Goal: Transaction & Acquisition: Subscribe to service/newsletter

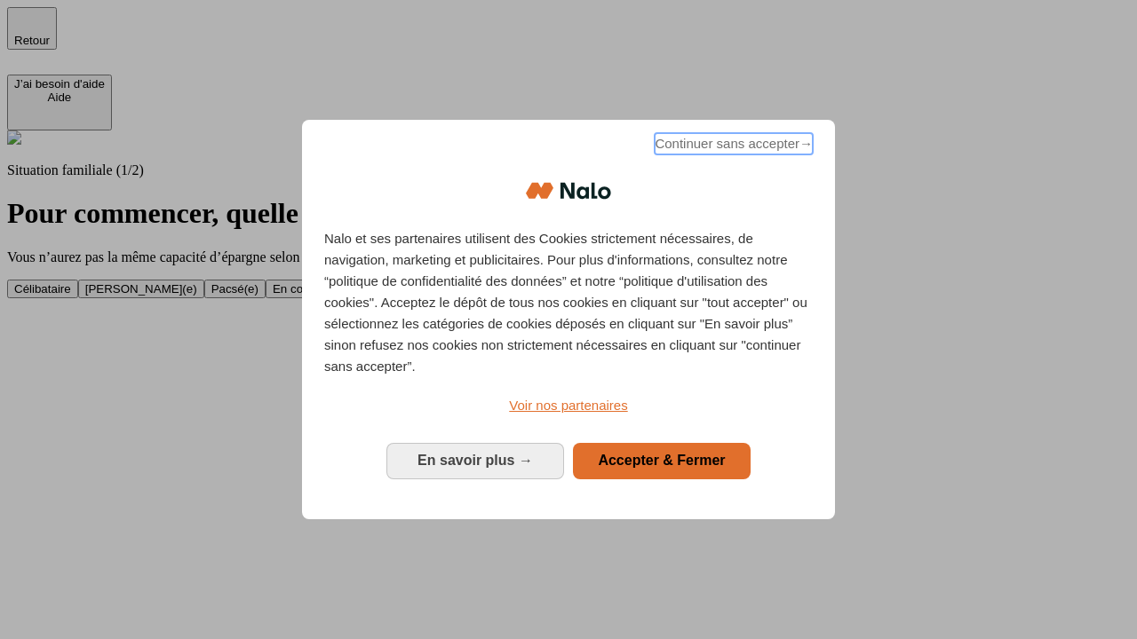
click at [732, 147] on span "Continuer sans accepter →" at bounding box center [733, 143] width 158 height 21
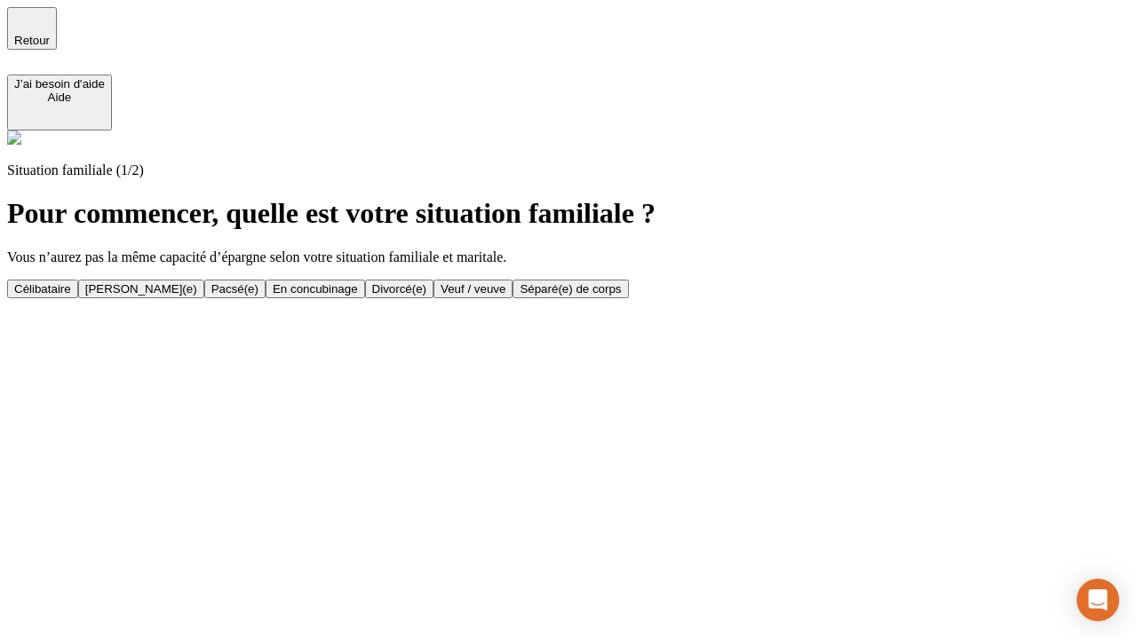
click at [71, 282] on div "Célibataire" at bounding box center [42, 288] width 57 height 13
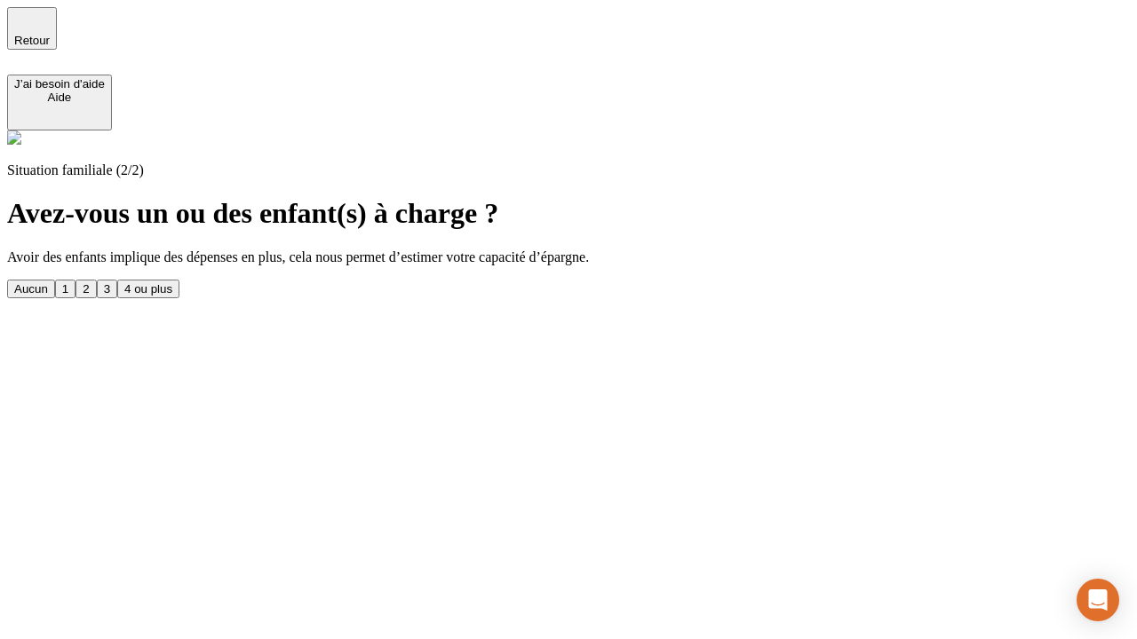
click at [48, 282] on div "Aucun" at bounding box center [31, 288] width 34 height 13
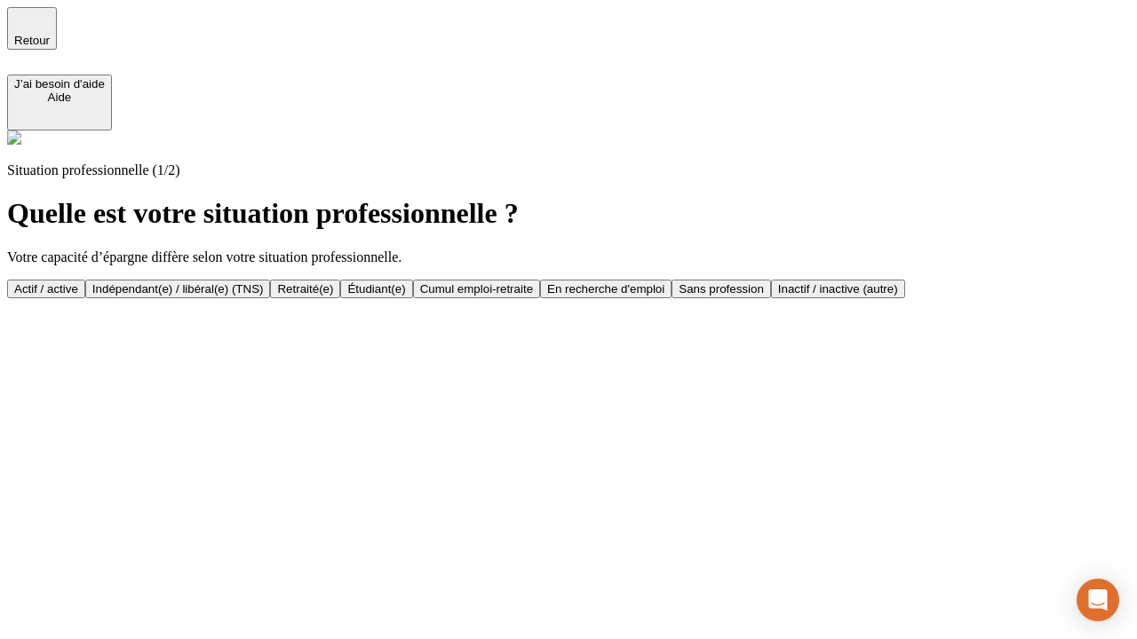
click at [78, 282] on div "Actif / active" at bounding box center [46, 288] width 64 height 13
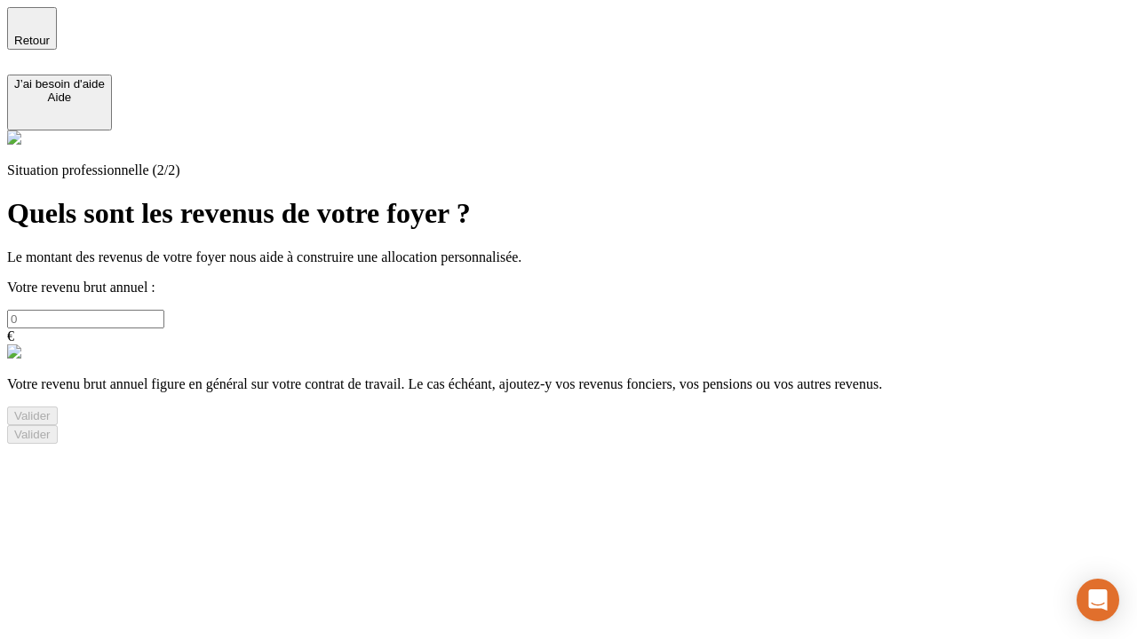
click at [164, 310] on input "text" at bounding box center [85, 319] width 157 height 19
type input "30 000"
click at [51, 423] on div "Valider" at bounding box center [32, 415] width 36 height 13
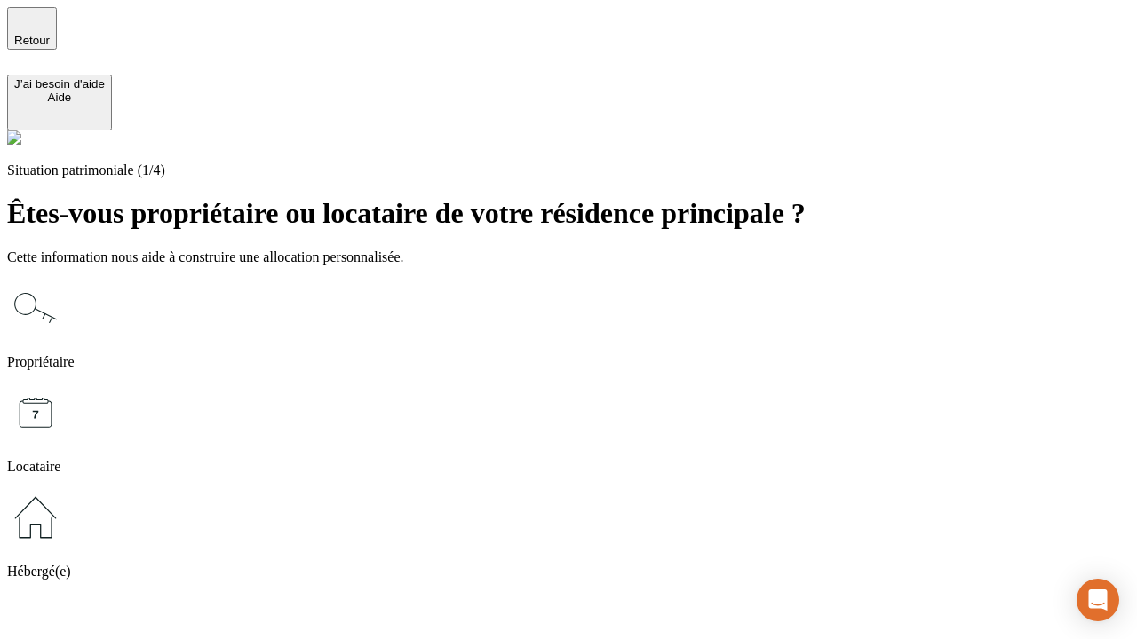
click at [64, 489] on icon at bounding box center [35, 517] width 57 height 57
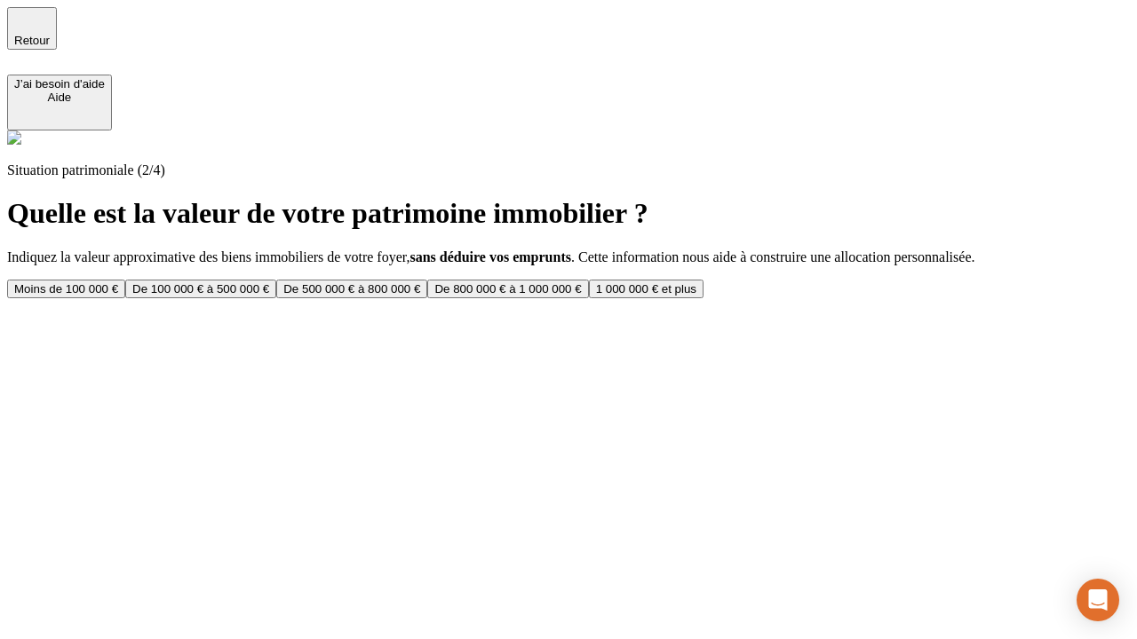
click at [118, 282] on div "Moins de 100 000 €" at bounding box center [66, 288] width 104 height 13
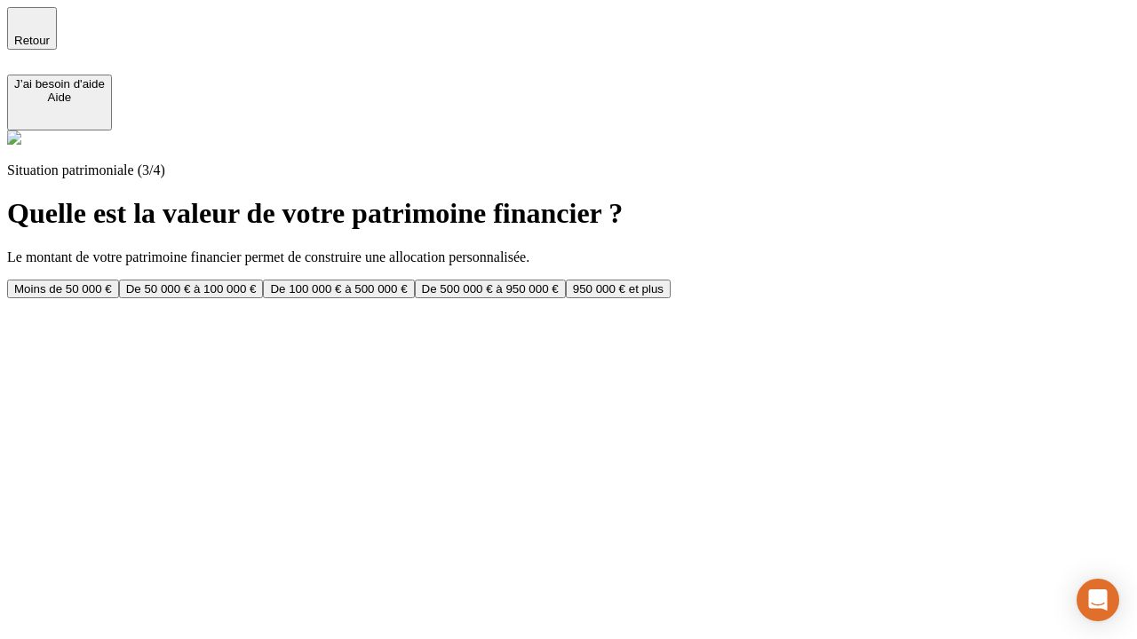
click at [112, 282] on div "Moins de 50 000 €" at bounding box center [63, 288] width 98 height 13
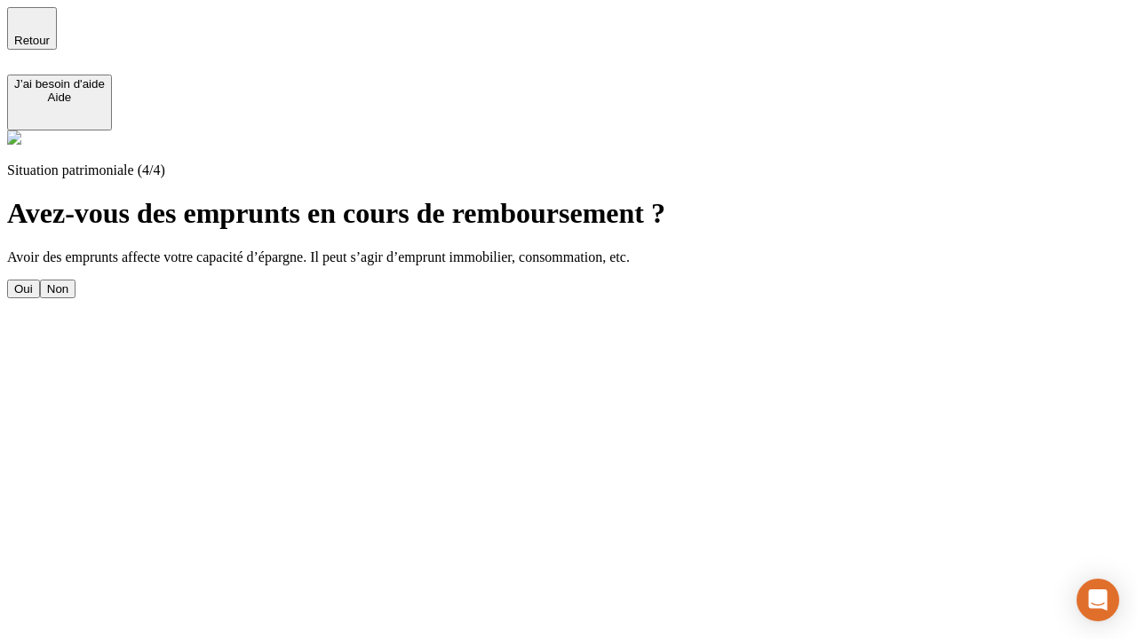
click at [68, 282] on div "Non" at bounding box center [57, 288] width 21 height 13
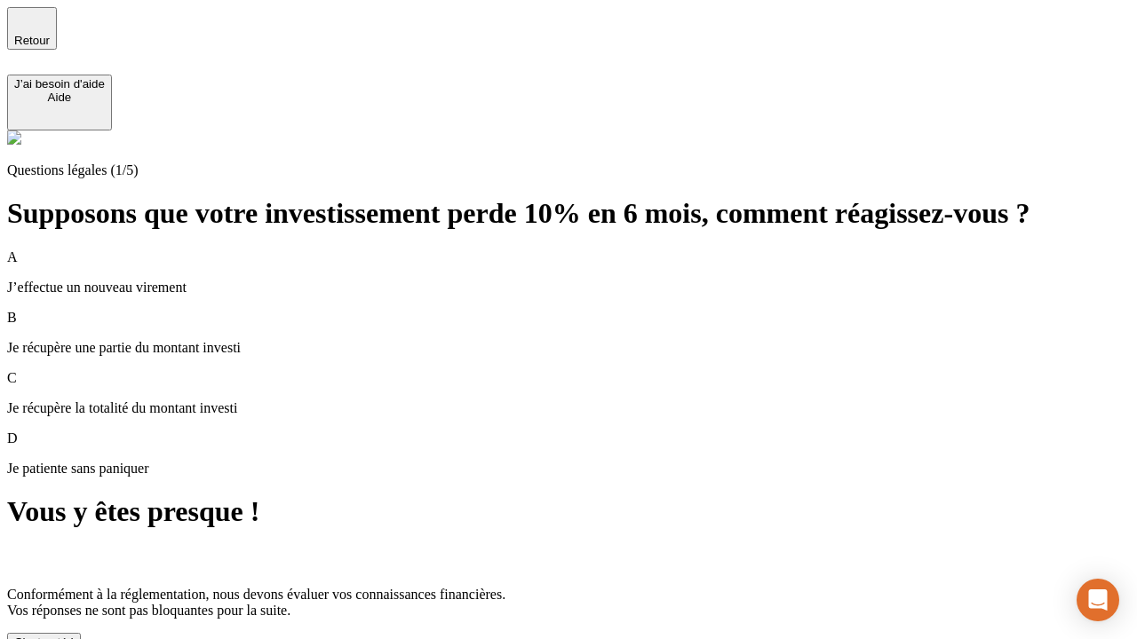
click at [74, 636] on div "C'est noté !" at bounding box center [43, 642] width 59 height 13
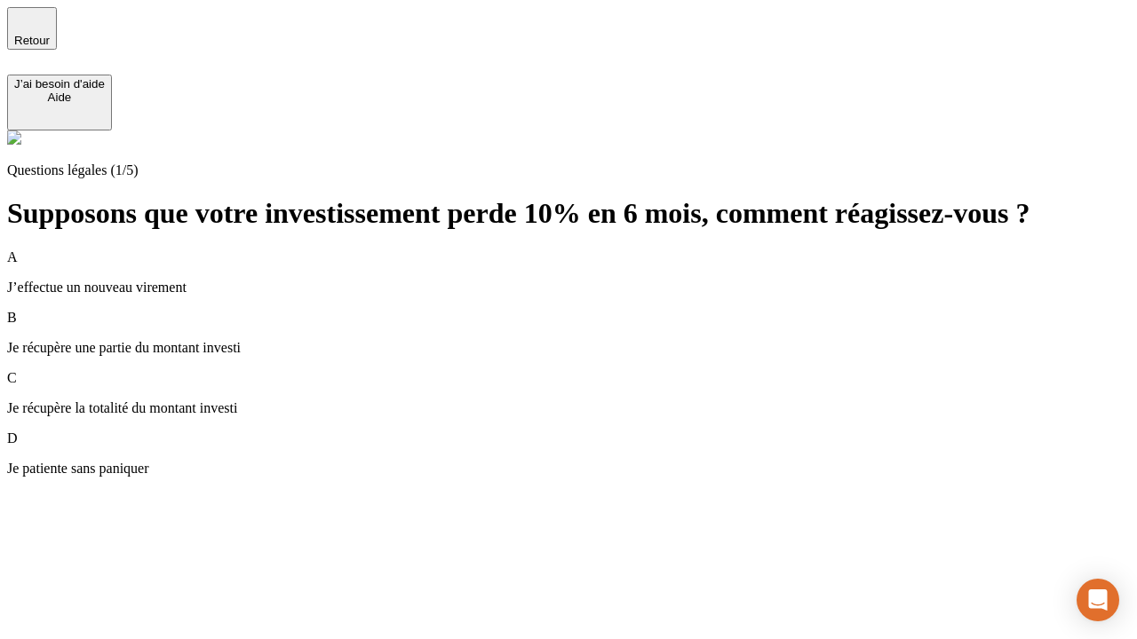
click at [590, 250] on div "A J’effectue un nouveau virement" at bounding box center [568, 273] width 1122 height 46
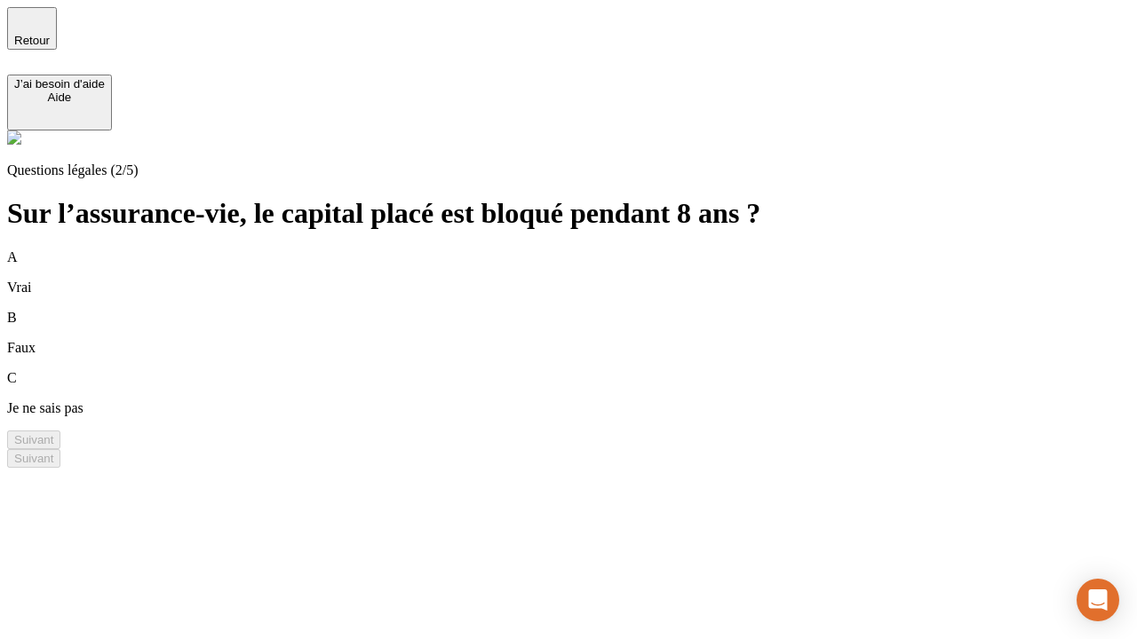
click at [590, 310] on div "B Faux" at bounding box center [568, 333] width 1122 height 46
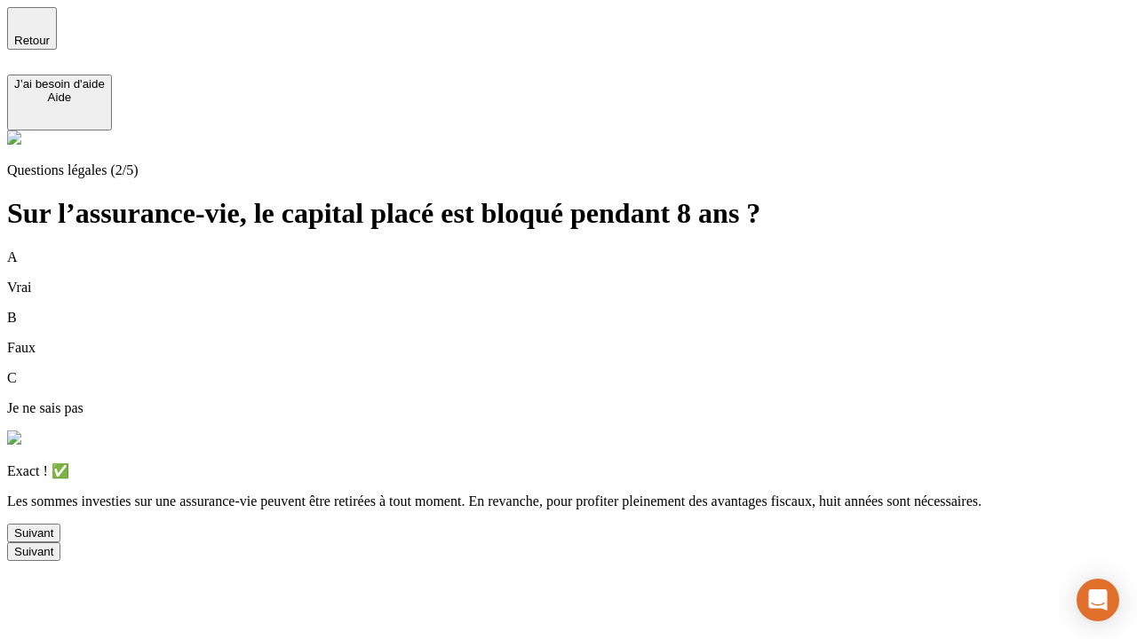
click at [53, 540] on div "Suivant" at bounding box center [33, 533] width 39 height 13
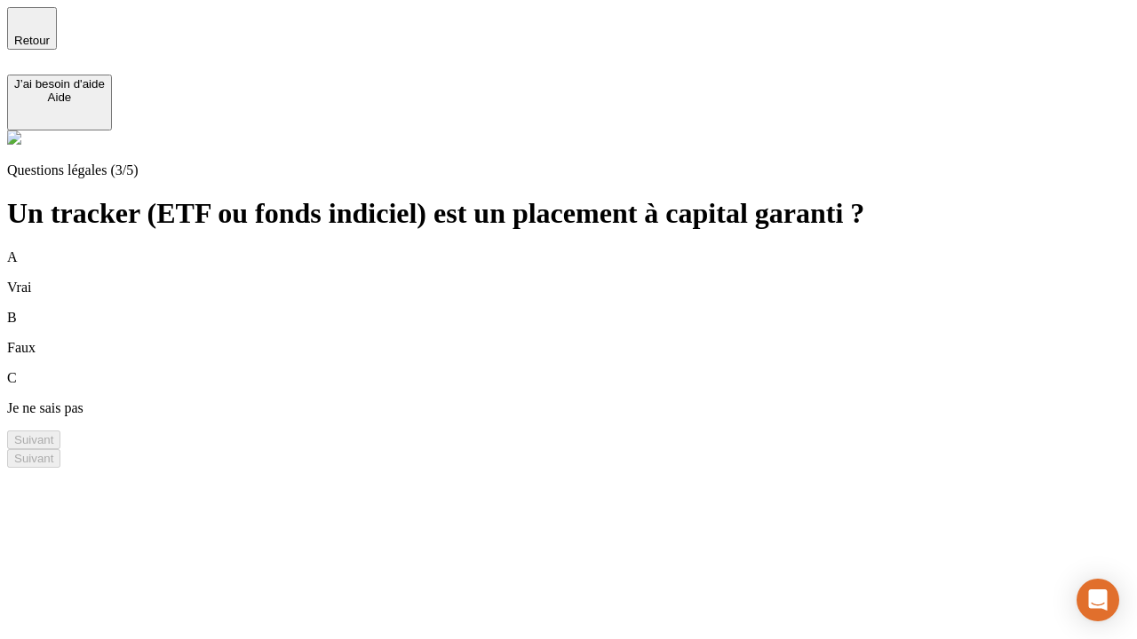
click at [590, 310] on div "B Faux" at bounding box center [568, 333] width 1122 height 46
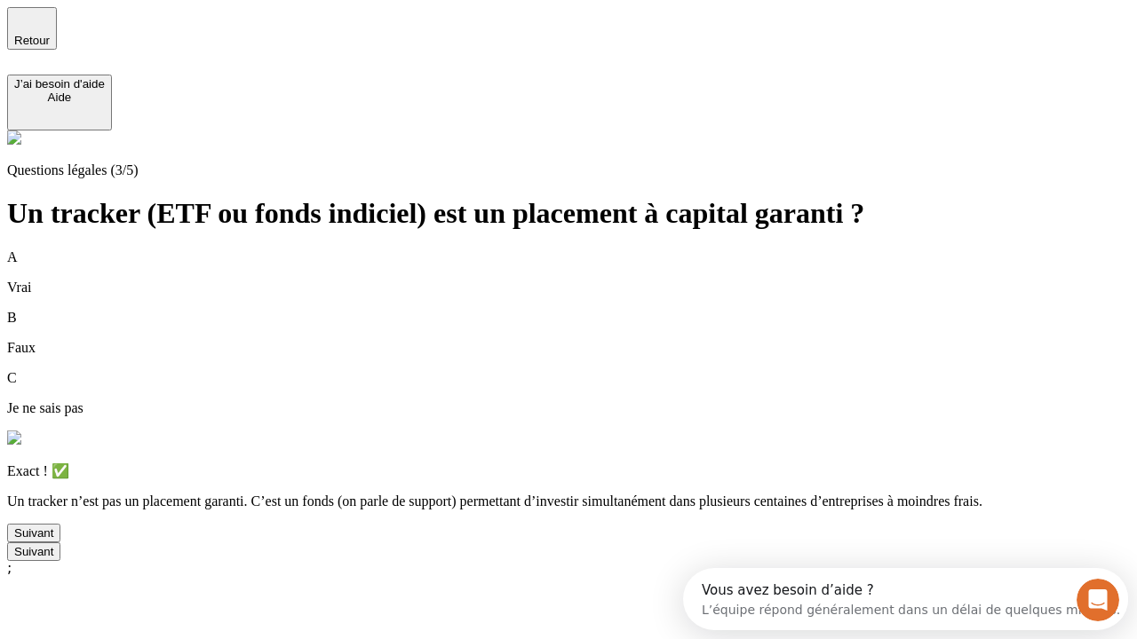
click at [53, 540] on div "Suivant" at bounding box center [33, 533] width 39 height 13
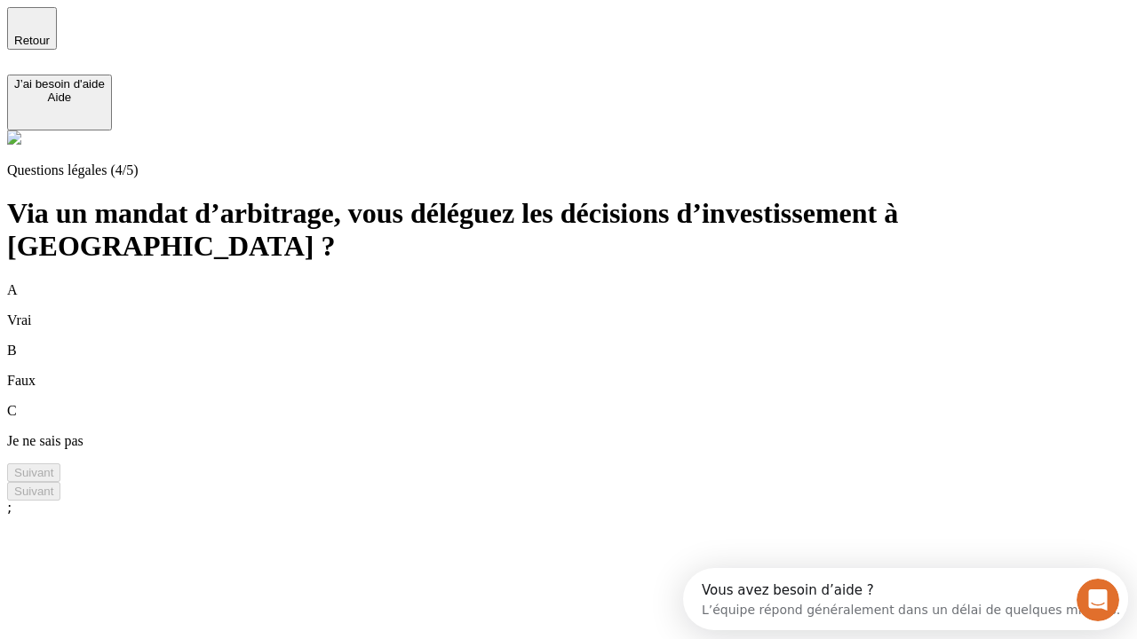
click at [590, 282] on div "A Vrai" at bounding box center [568, 305] width 1122 height 46
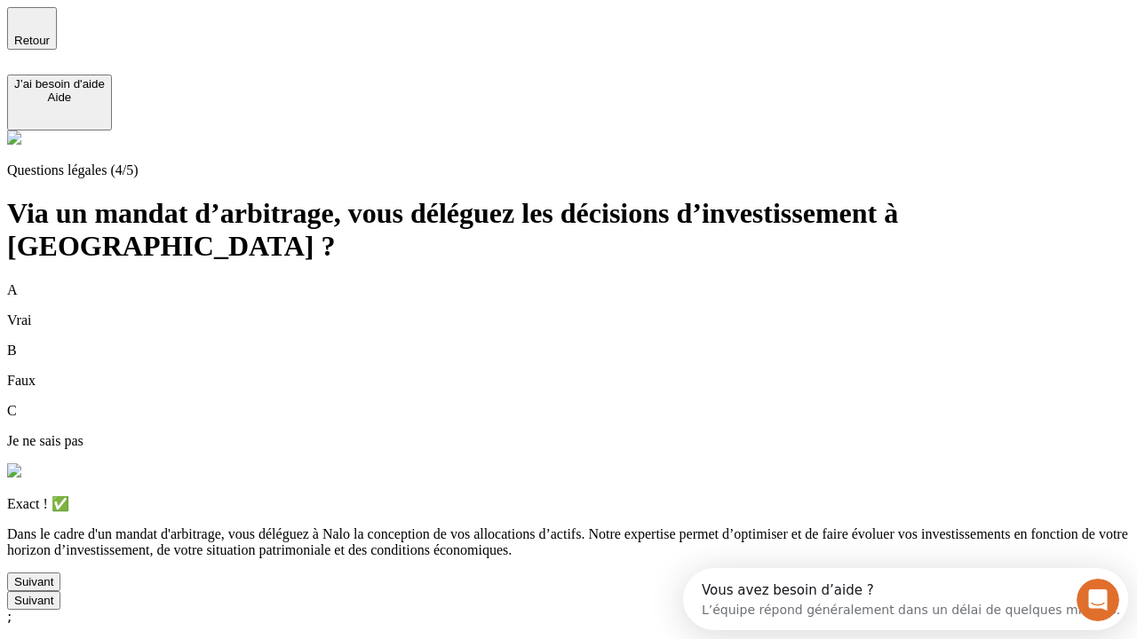
click at [53, 589] on div "Suivant" at bounding box center [33, 581] width 39 height 13
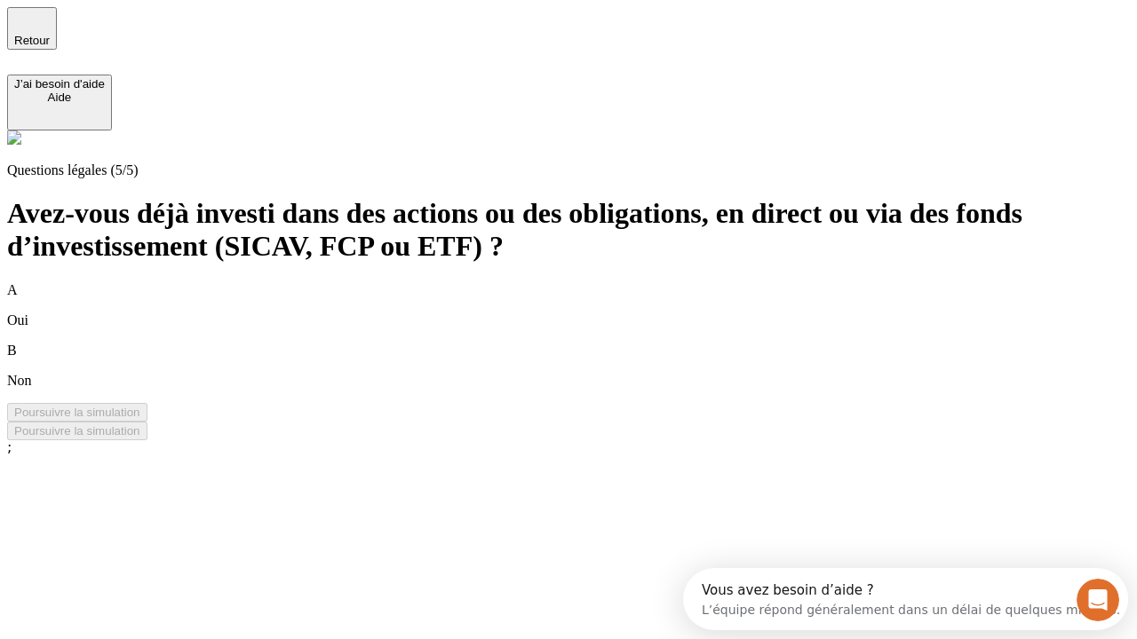
click at [590, 343] on div "B Non" at bounding box center [568, 366] width 1122 height 46
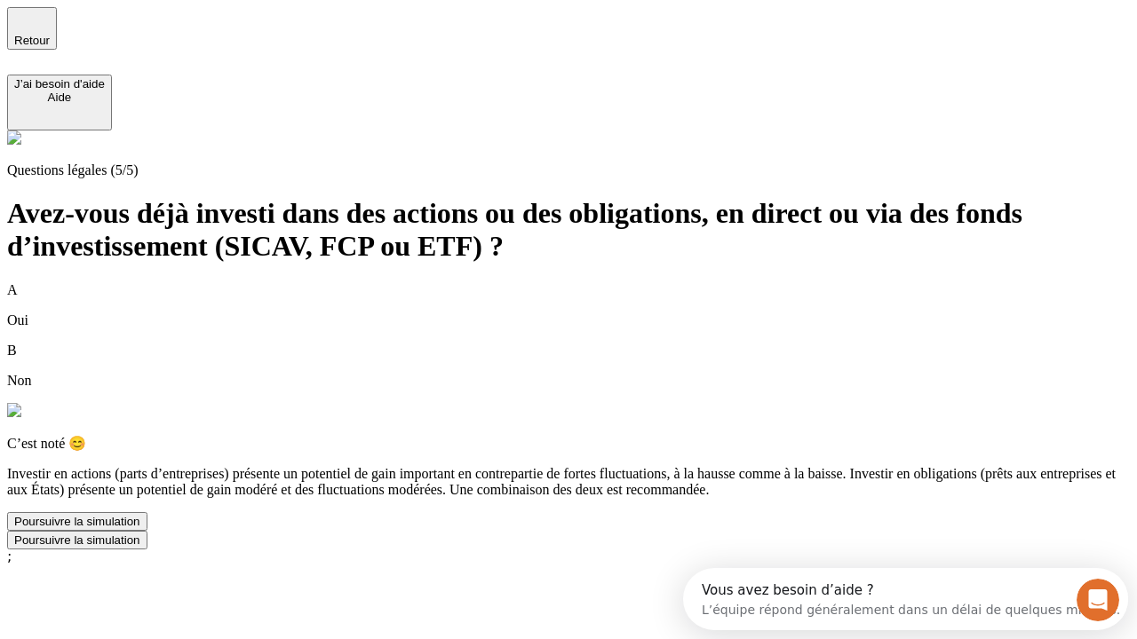
click at [140, 528] on div "Poursuivre la simulation" at bounding box center [77, 521] width 126 height 13
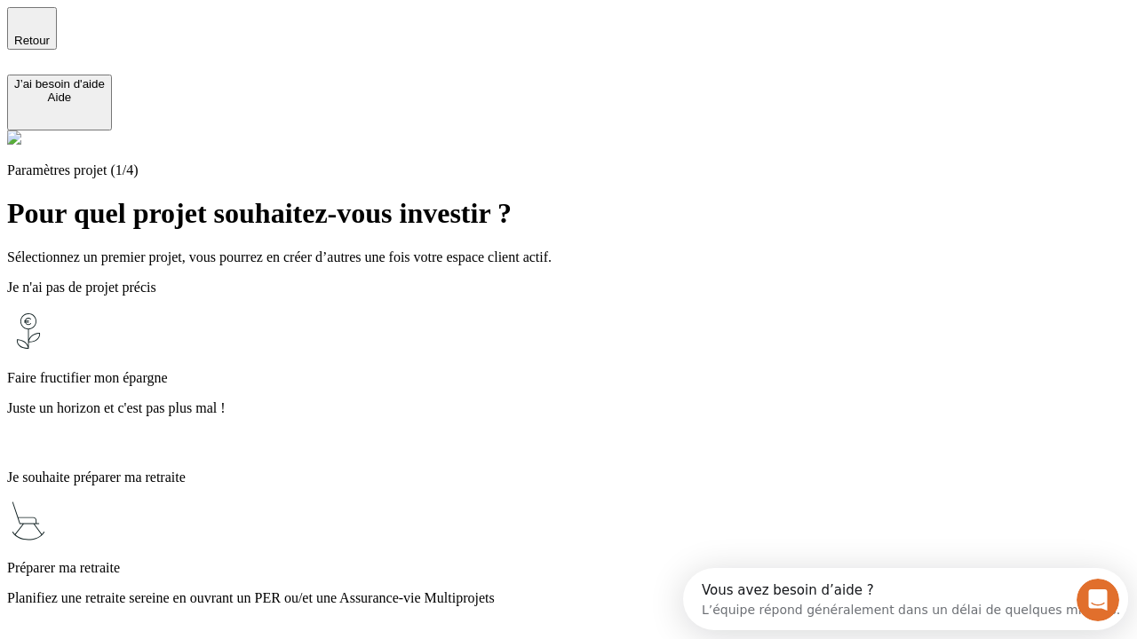
click at [590, 590] on p "Planifiez une retraite sereine en ouvrant un PER ou/et une Assurance-vie Multip…" at bounding box center [568, 598] width 1122 height 16
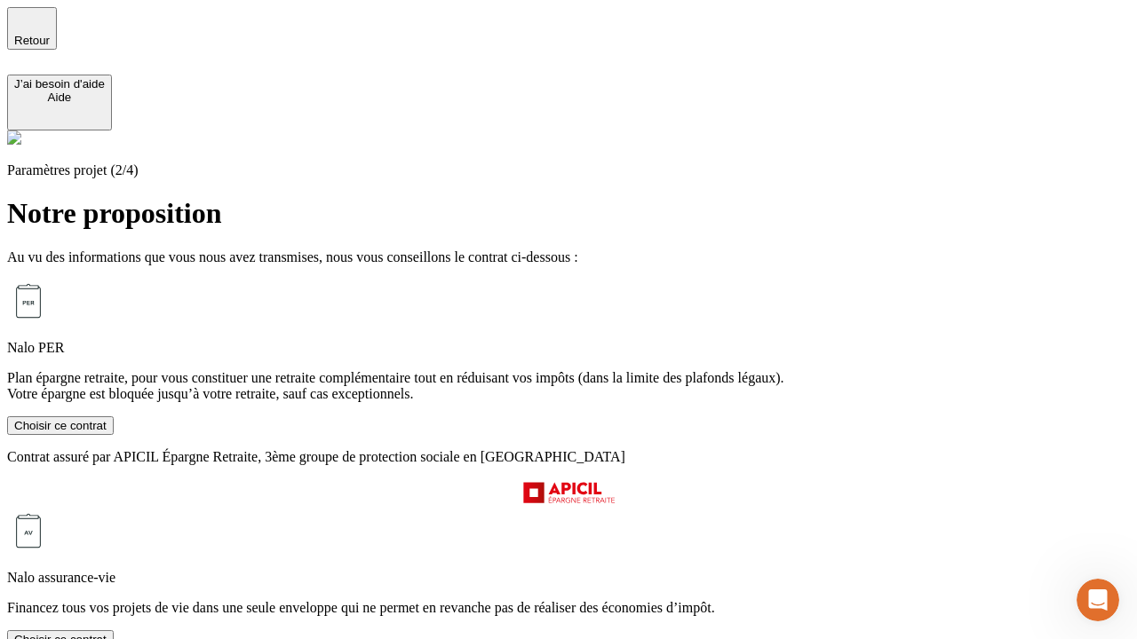
click at [107, 432] on div "Choisir ce contrat" at bounding box center [60, 425] width 92 height 13
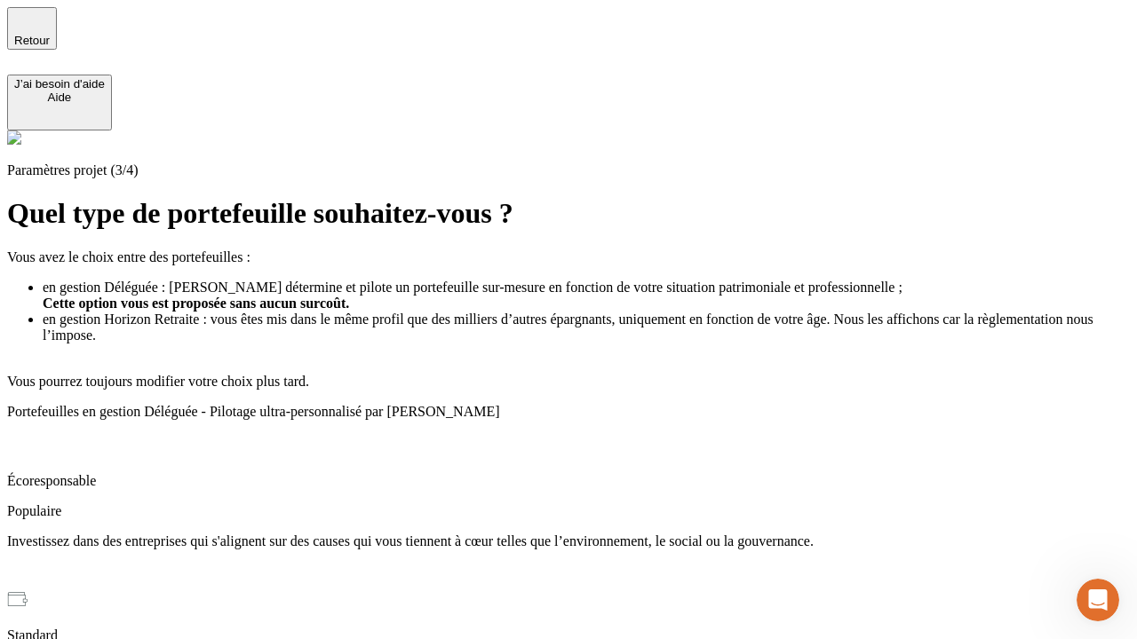
click at [590, 534] on p "Investissez dans des entreprises qui s'alignent sur des causes qui vous tiennen…" at bounding box center [568, 542] width 1122 height 16
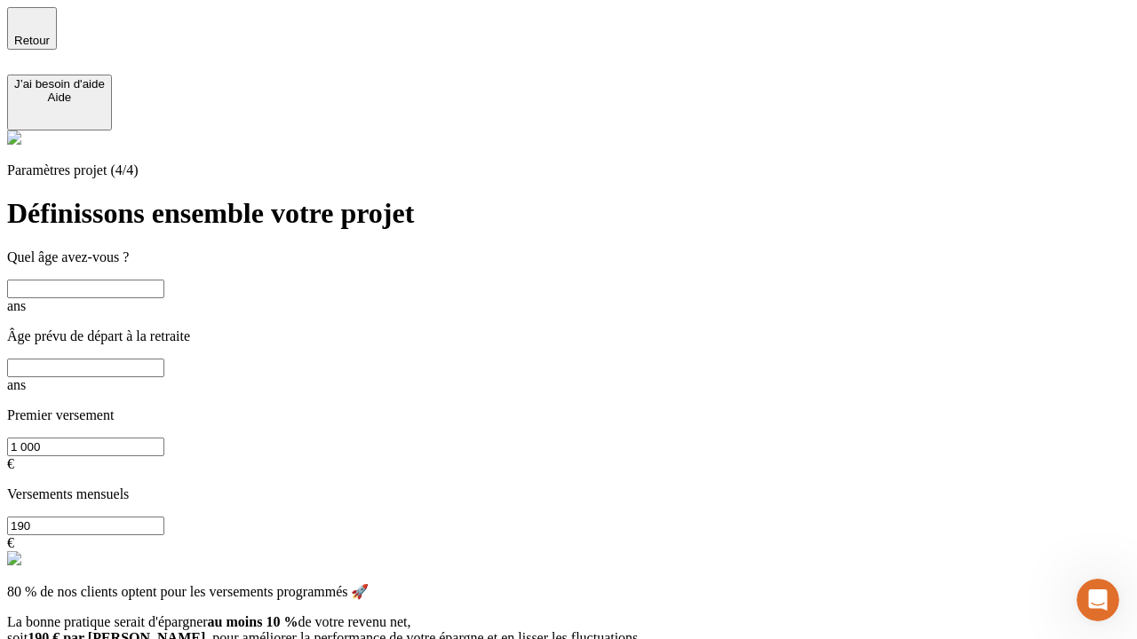
click at [164, 280] on input "text" at bounding box center [85, 289] width 157 height 19
type input "25"
click at [164, 359] on input "text" at bounding box center [85, 368] width 157 height 19
type input "64"
click at [164, 438] on input "1 000" at bounding box center [85, 447] width 157 height 19
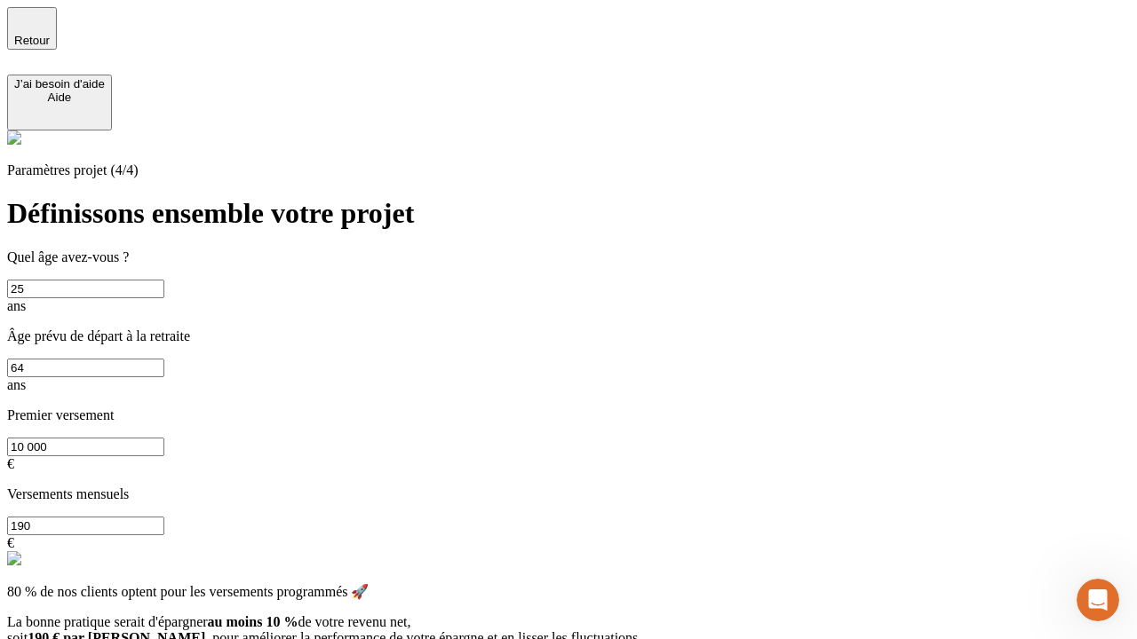
type input "10 000"
click at [164, 517] on input "190" at bounding box center [85, 526] width 157 height 19
type input "640"
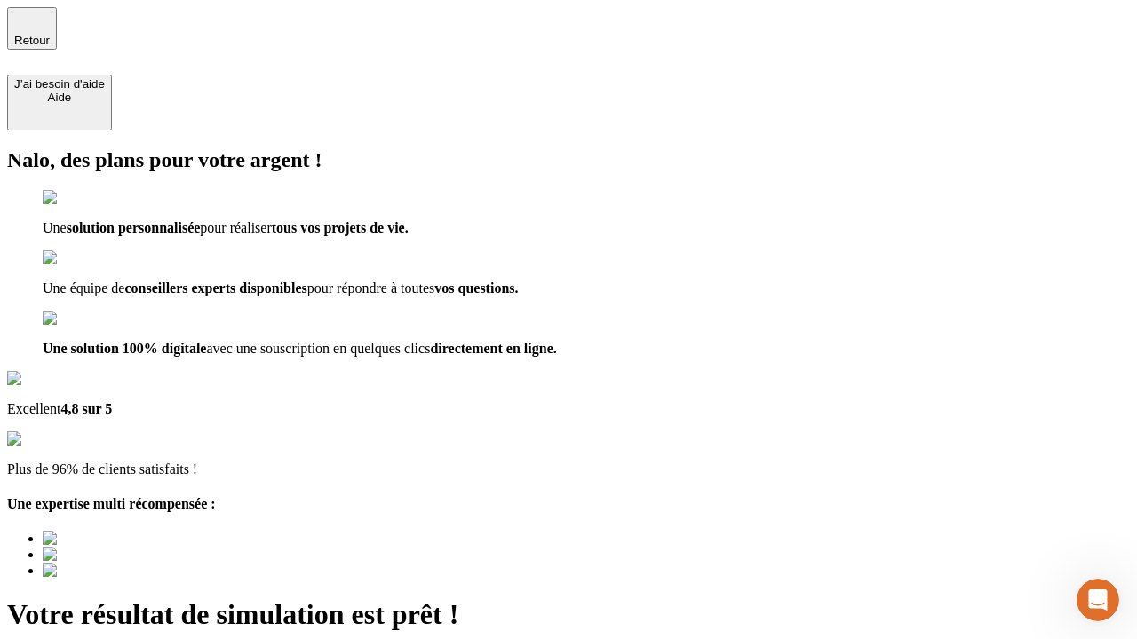
type input "[EMAIL_ADDRESS][PERSON_NAME][DOMAIN_NAME]"
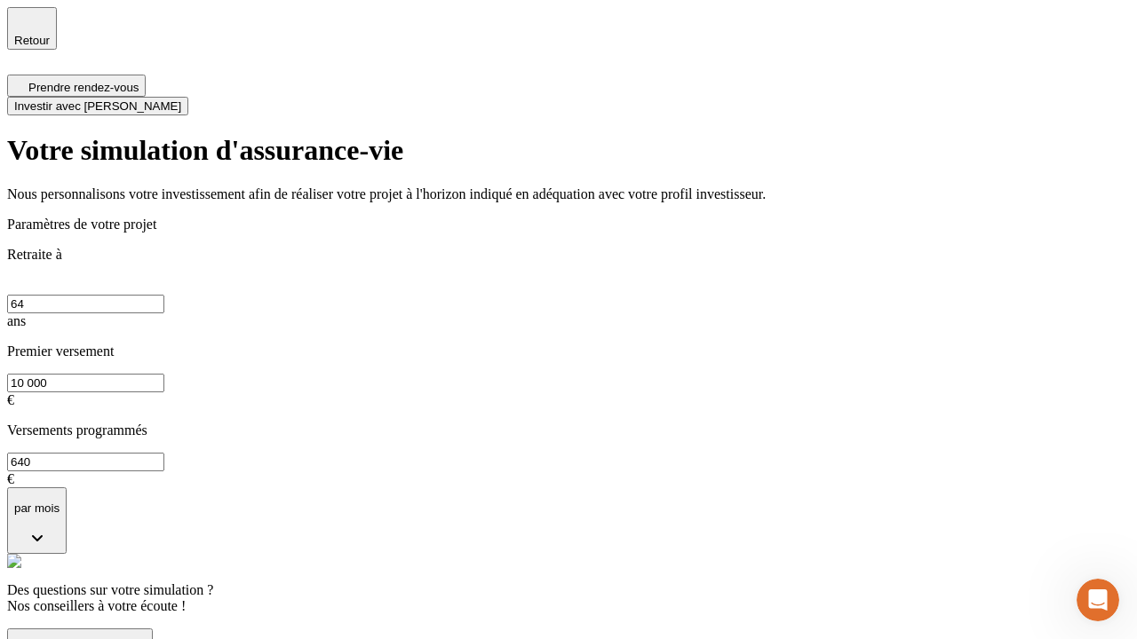
click at [181, 99] on span "Investir avec [PERSON_NAME]" at bounding box center [97, 105] width 167 height 13
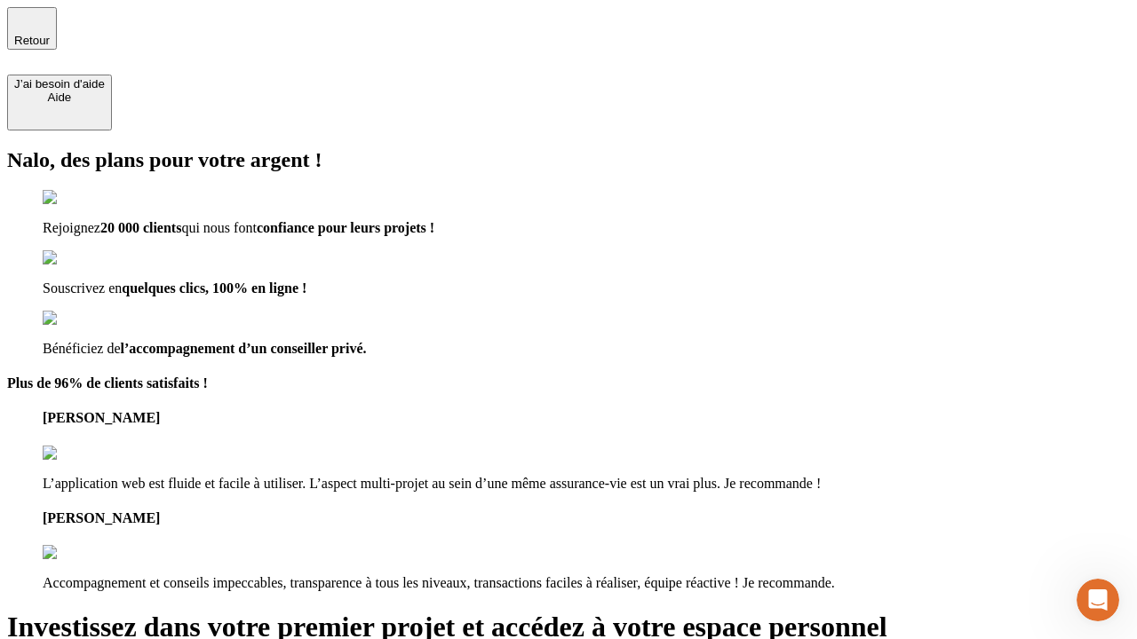
type input "[EMAIL_ADDRESS][PERSON_NAME][DOMAIN_NAME]"
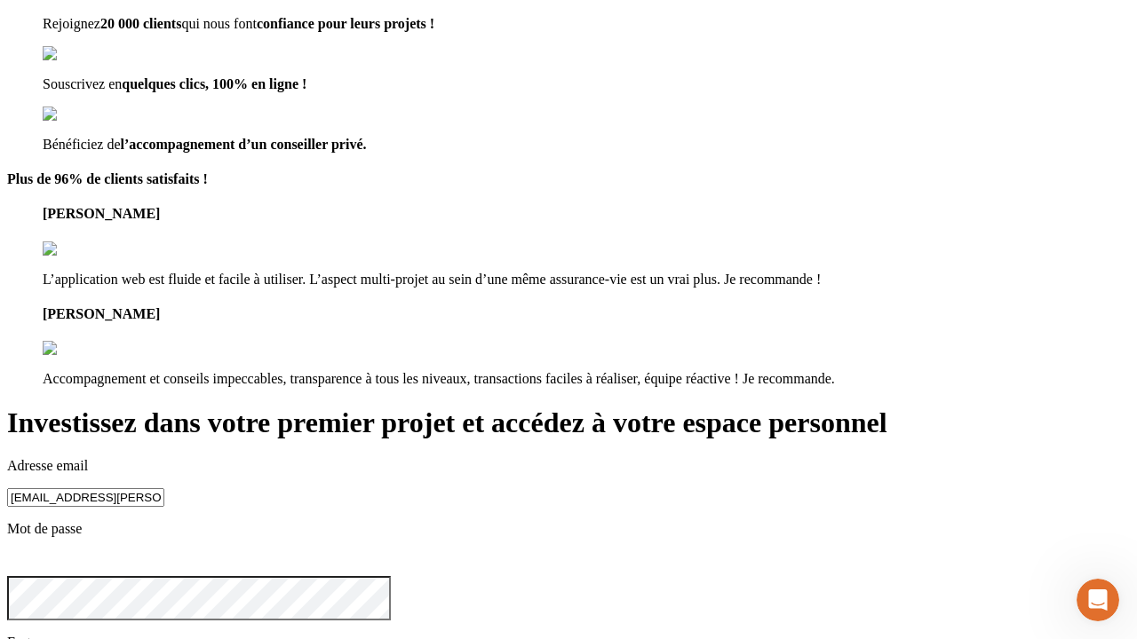
scroll to position [18, 0]
